Goal: Task Accomplishment & Management: Use online tool/utility

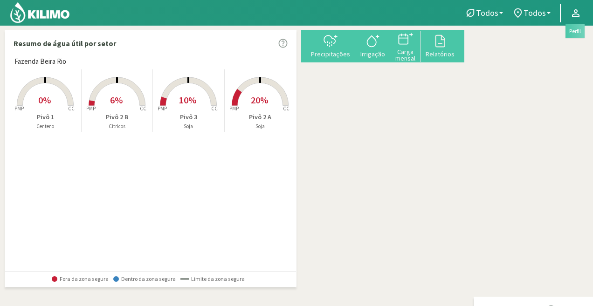
click at [576, 8] on icon at bounding box center [575, 12] width 11 height 11
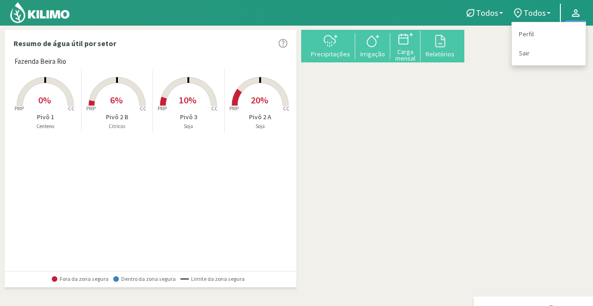
click at [576, 8] on icon at bounding box center [575, 12] width 11 height 11
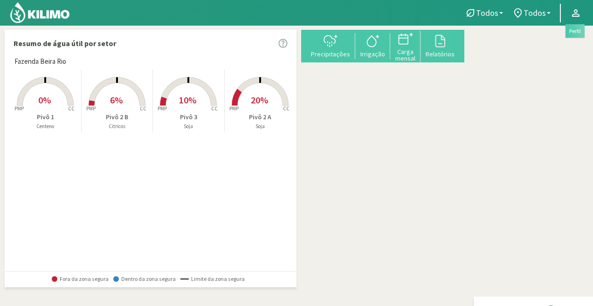
click at [571, 7] on icon at bounding box center [575, 12] width 11 height 11
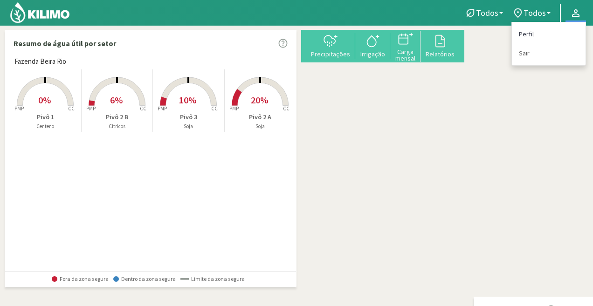
click at [551, 33] on link "Perfil" at bounding box center [549, 34] width 74 height 19
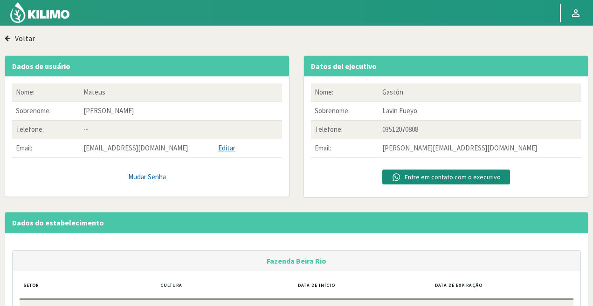
drag, startPoint x: 16, startPoint y: 32, endPoint x: 7, endPoint y: 30, distance: 9.0
click at [8, 31] on button "Voltar" at bounding box center [20, 38] width 30 height 17
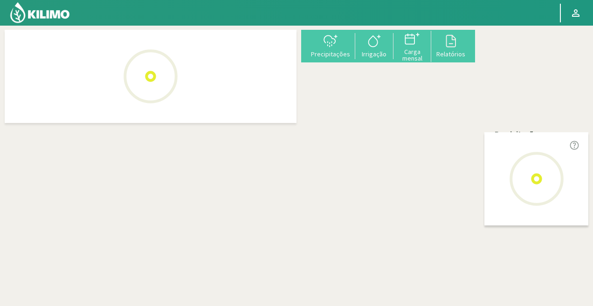
select select "0: Object"
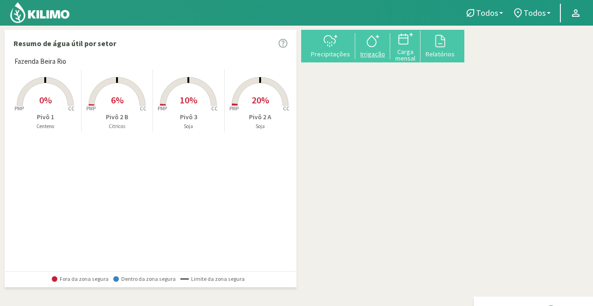
type input "0"
click at [381, 50] on svg-icon at bounding box center [373, 46] width 15 height 8
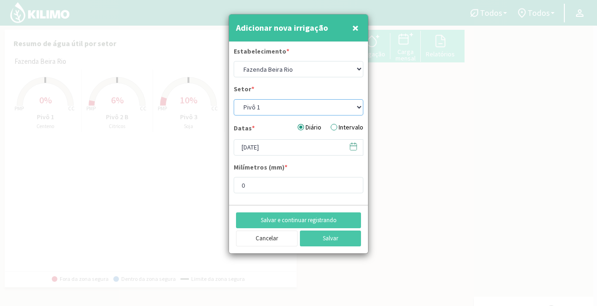
click at [295, 104] on select "Pivô 1 Pivô 2 A Pivô 2 B Pivô 3" at bounding box center [299, 107] width 130 height 16
select select "2: Object"
click at [234, 99] on select "Pivô 1 Pivô 2 A Pivô 2 B Pivô 3" at bounding box center [299, 107] width 130 height 16
click at [272, 143] on input "[DATE]" at bounding box center [299, 147] width 130 height 16
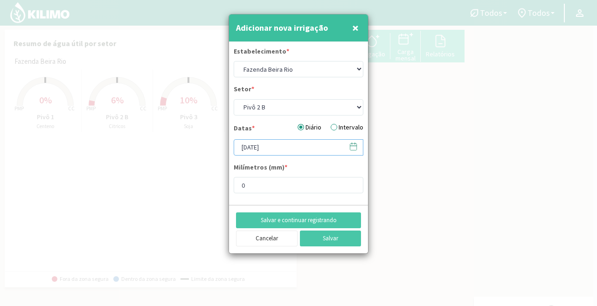
click at [272, 143] on input "[DATE]" at bounding box center [299, 147] width 130 height 16
click at [247, 148] on input "21082025" at bounding box center [299, 147] width 130 height 16
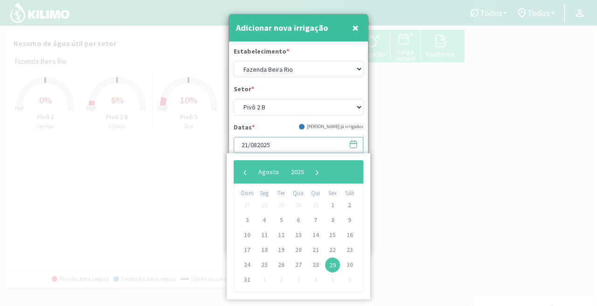
click at [257, 143] on input "21/082025" at bounding box center [299, 145] width 130 height 16
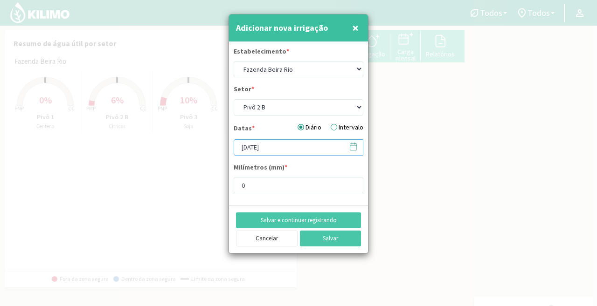
type input "[DATE]"
click at [268, 188] on input "0" at bounding box center [299, 185] width 130 height 16
click at [277, 176] on div "Milímetros (mm) * 0" at bounding box center [299, 178] width 130 height 31
click at [278, 189] on input "0" at bounding box center [299, 185] width 130 height 16
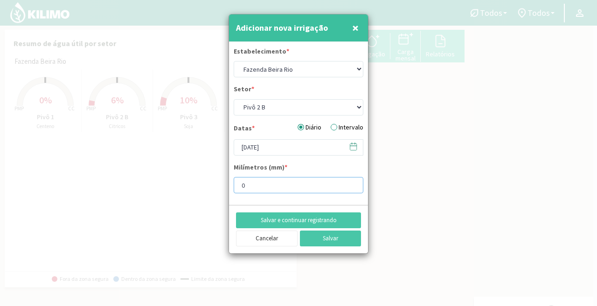
click at [278, 189] on input "0" at bounding box center [299, 185] width 130 height 16
type input "25"
click at [341, 215] on button "Salvar e continuar registrando" at bounding box center [298, 221] width 125 height 16
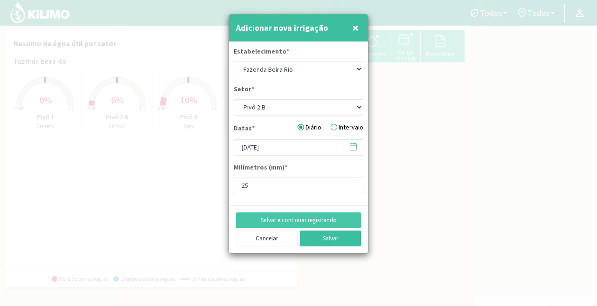
click at [331, 235] on button "Salvar" at bounding box center [331, 239] width 62 height 16
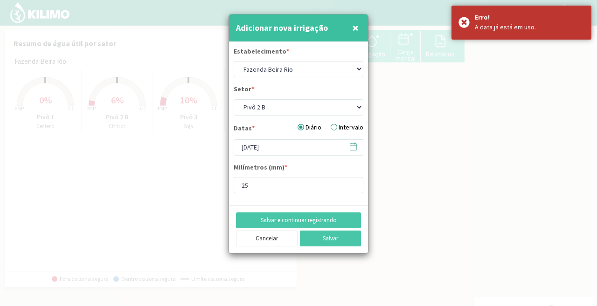
click at [339, 264] on div at bounding box center [298, 153] width 597 height 306
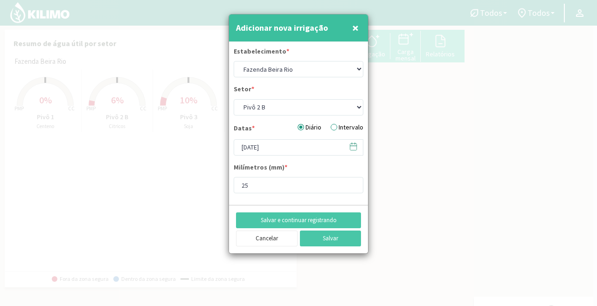
click at [339, 264] on div at bounding box center [298, 153] width 597 height 306
click at [325, 235] on button "Salvar" at bounding box center [331, 239] width 62 height 16
click at [358, 25] on span "×" at bounding box center [355, 27] width 7 height 15
select select "0: Object"
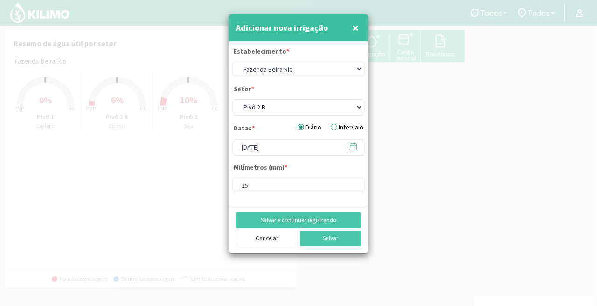
type input "[DATE]"
